Goal: Complete application form

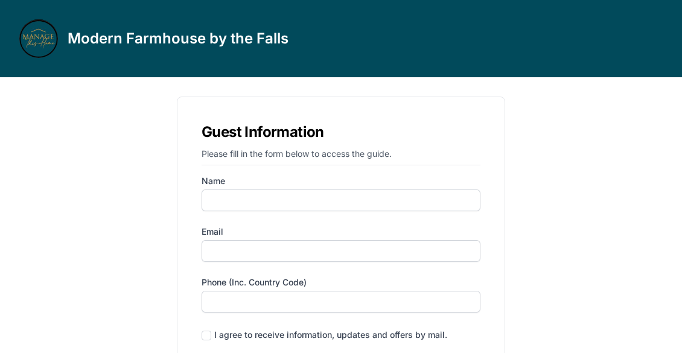
type input "alona"
click at [252, 262] on form "Name [PERSON_NAME] Email Phone (inc. country code) I agree to receive informati…" at bounding box center [341, 281] width 279 height 212
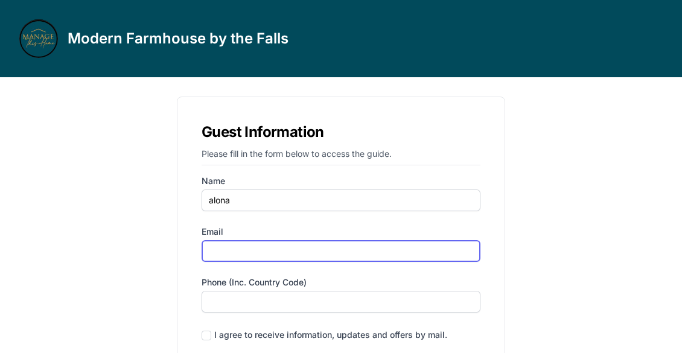
click at [252, 253] on input "Email" at bounding box center [341, 251] width 279 height 22
type input "[EMAIL_ADDRESS][DOMAIN_NAME]"
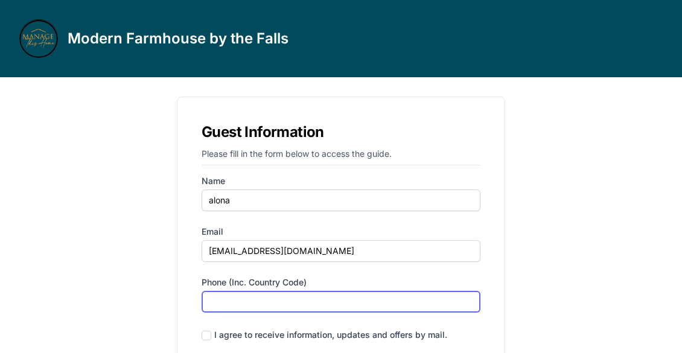
click at [249, 301] on input "Phone (inc. country code)" at bounding box center [341, 302] width 279 height 22
type input "‪[PHONE_NUMBER]‬"
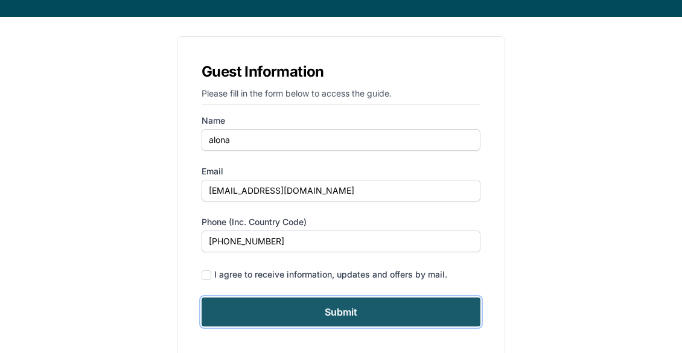
click at [337, 310] on input "Submit" at bounding box center [341, 311] width 279 height 29
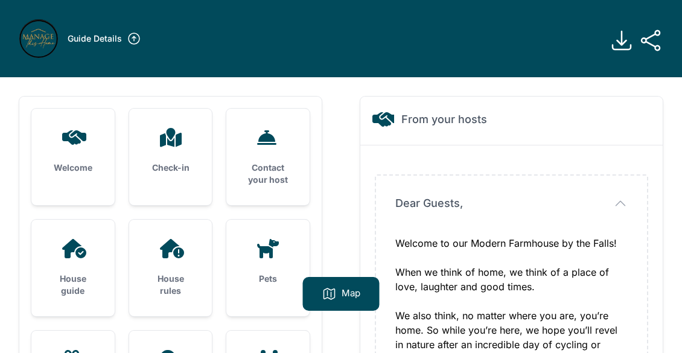
click at [166, 264] on div "House rules" at bounding box center [170, 268] width 83 height 97
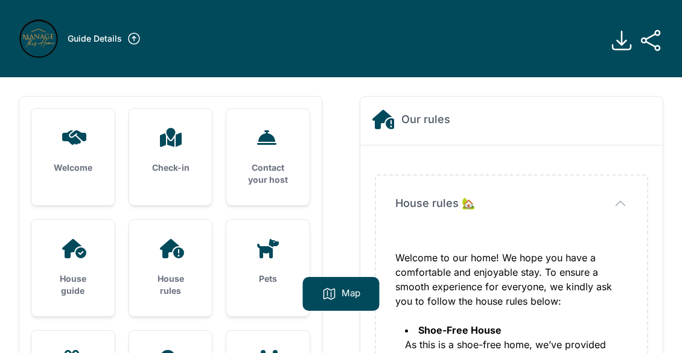
click at [66, 263] on div "House guide" at bounding box center [72, 268] width 83 height 97
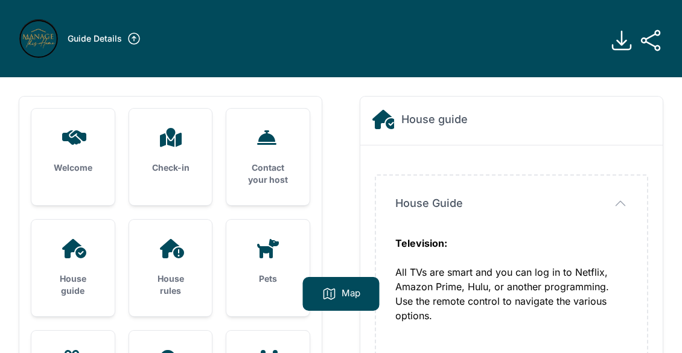
scroll to position [181, 0]
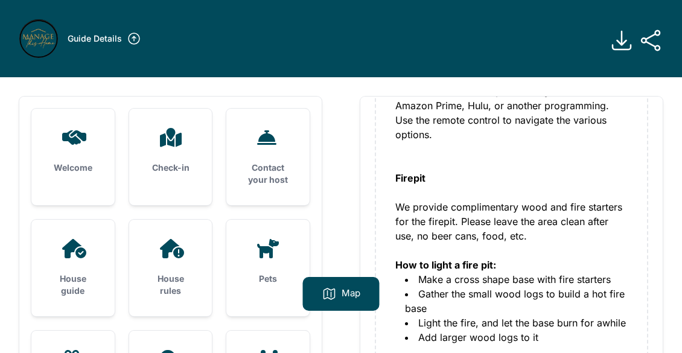
click at [181, 267] on div "House rules" at bounding box center [170, 268] width 83 height 97
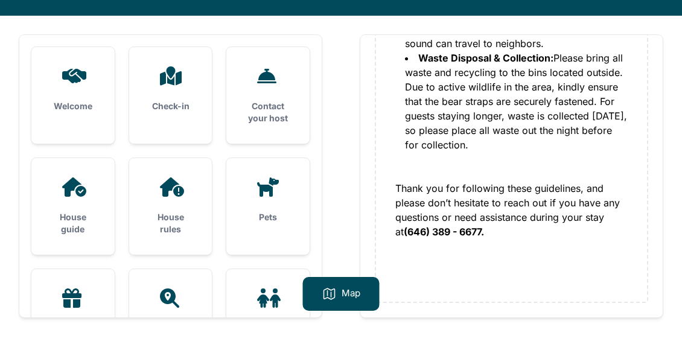
scroll to position [77, 0]
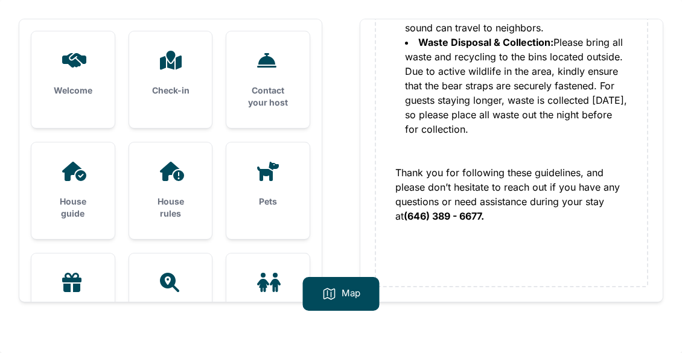
drag, startPoint x: 81, startPoint y: 191, endPoint x: 147, endPoint y: 187, distance: 65.9
click at [81, 191] on div "House guide" at bounding box center [72, 190] width 83 height 97
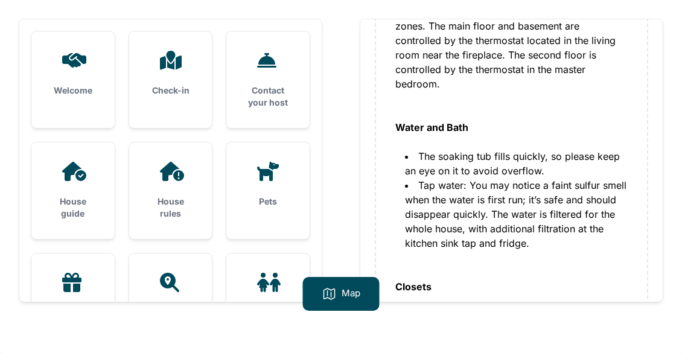
scroll to position [845, 0]
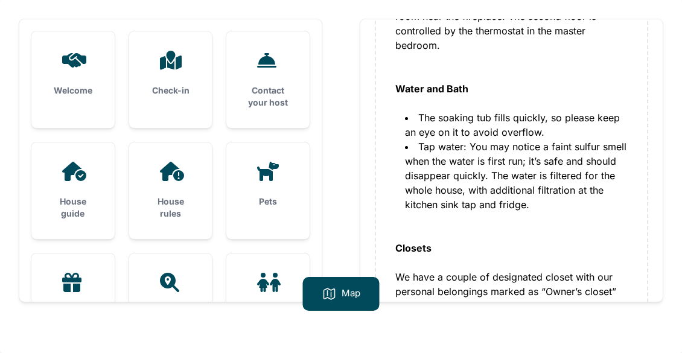
click at [170, 98] on div "Check-in" at bounding box center [170, 73] width 83 height 84
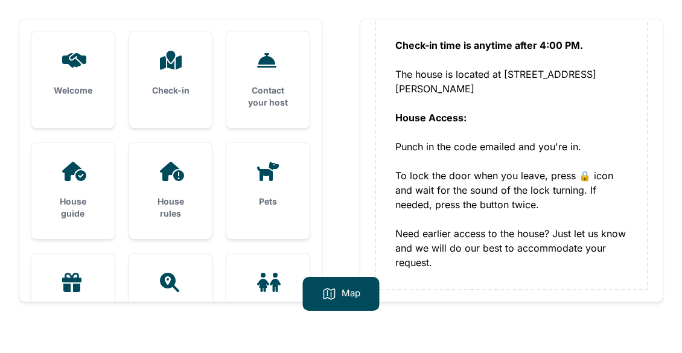
scroll to position [124, 0]
